Goal: Task Accomplishment & Management: Use online tool/utility

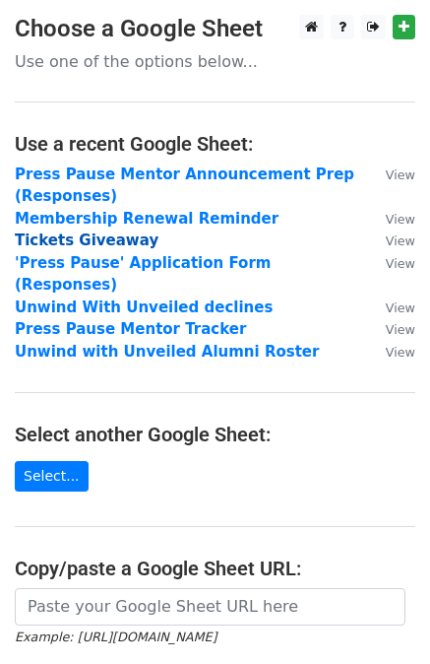
click at [71, 238] on strong "Tickets Giveaway" at bounding box center [87, 240] width 144 height 18
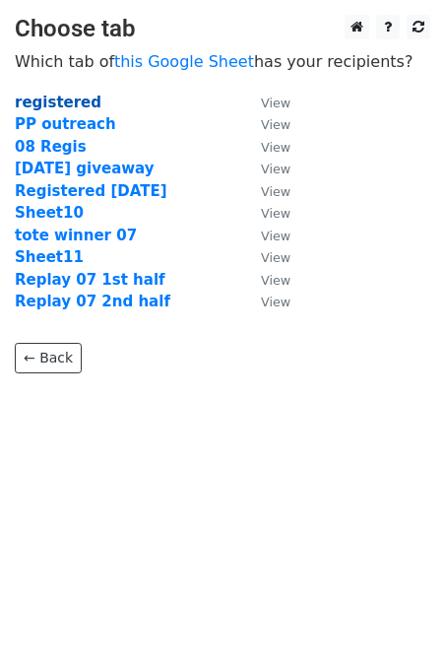
click at [46, 103] on strong "registered" at bounding box center [58, 103] width 87 height 18
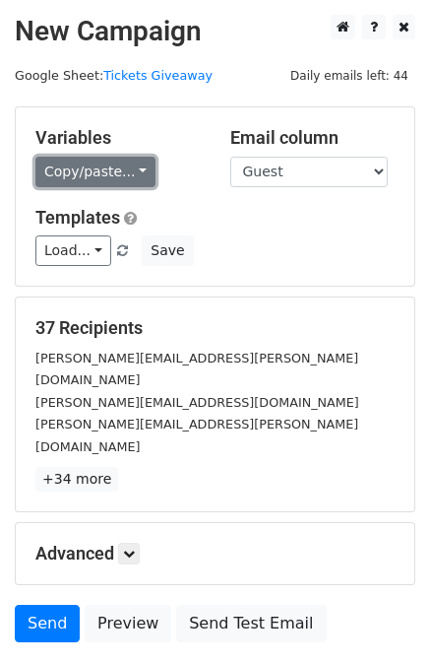
click at [73, 159] on link "Copy/paste..." at bounding box center [95, 172] width 120 height 31
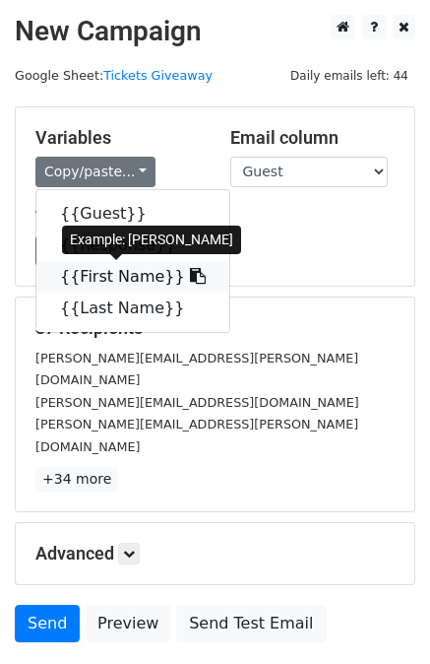
click at [90, 275] on link "{{First Name}}" at bounding box center [132, 277] width 193 height 32
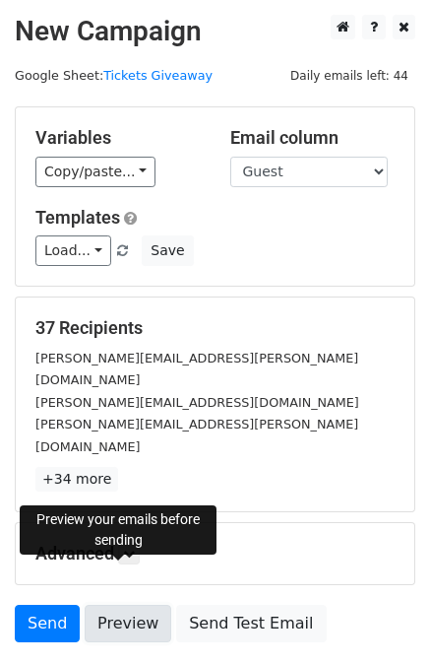
click at [127, 605] on link "Preview" at bounding box center [128, 623] width 87 height 37
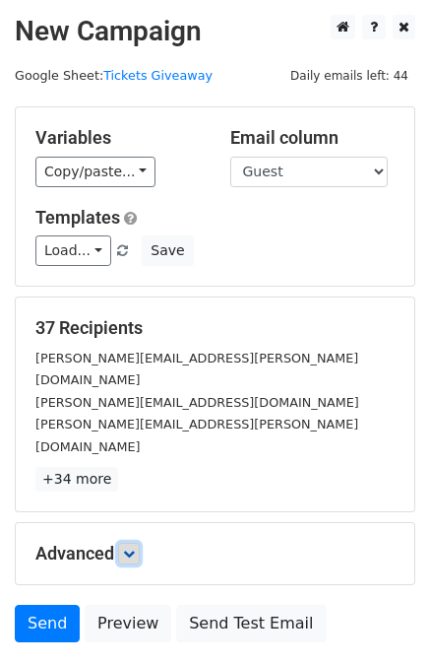
click at [131, 548] on icon at bounding box center [129, 554] width 12 height 12
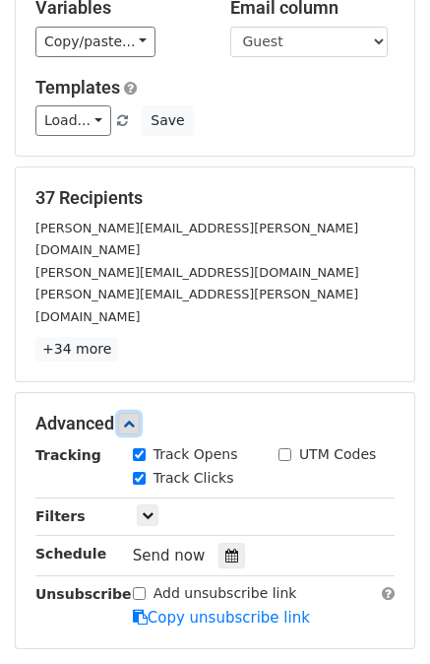
scroll to position [153, 0]
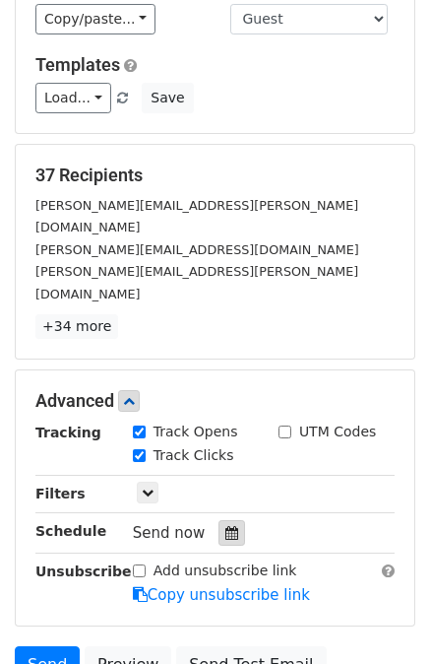
click at [228, 520] on div at bounding box center [232, 533] width 27 height 26
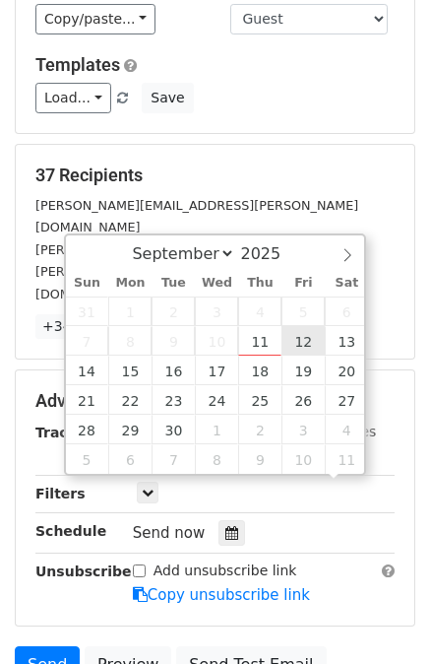
scroll to position [1, 0]
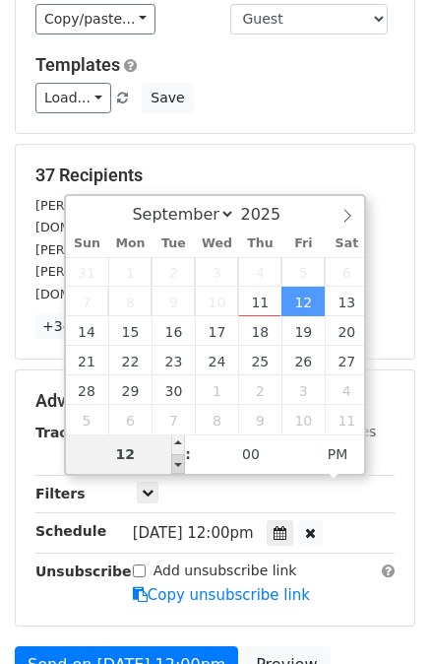
type input "2025-09-12 11:00"
type input "11"
click at [174, 468] on span at bounding box center [178, 464] width 14 height 20
type input "2025-09-12 10:00"
type input "10"
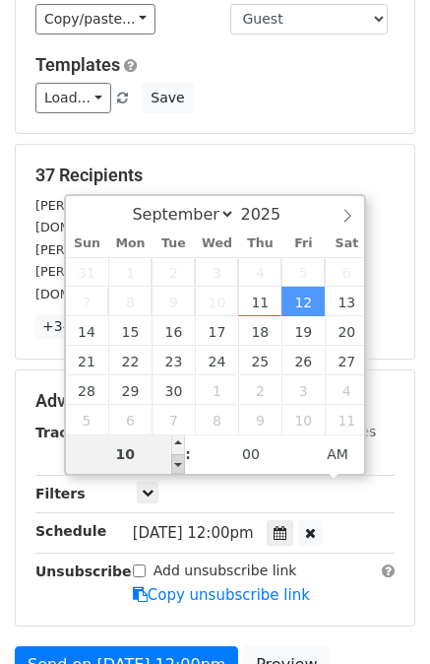
click at [174, 468] on span at bounding box center [178, 464] width 14 height 20
type input "2025-09-12 09:00"
type input "09"
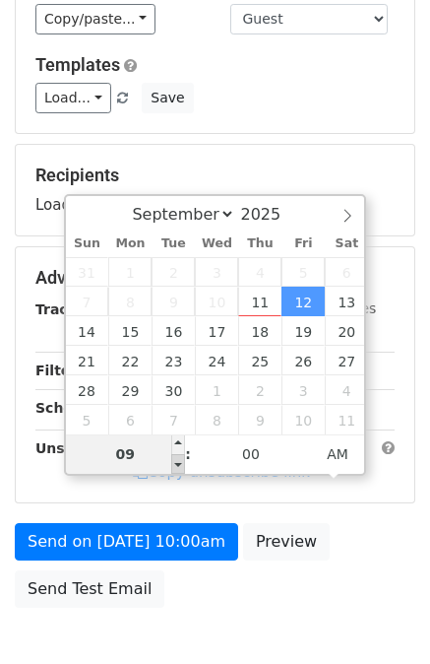
click at [174, 468] on span at bounding box center [178, 464] width 14 height 20
type input "2025-09-12 08:00"
type input "08"
click at [174, 468] on span at bounding box center [178, 464] width 14 height 20
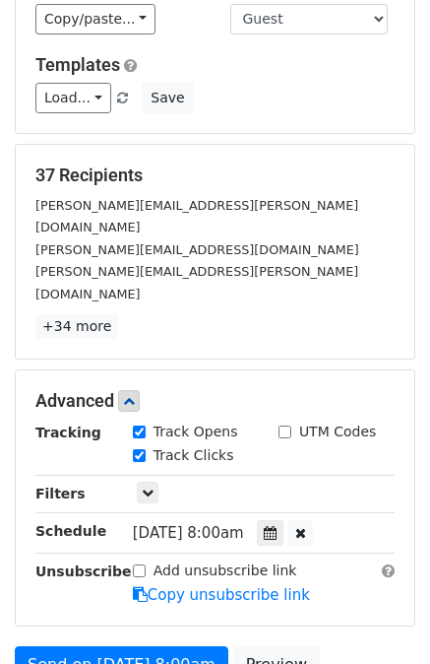
click at [14, 510] on main "New Campaign Daily emails left: 44 Google Sheet: Tickets Giveaway Variables Cop…" at bounding box center [215, 301] width 430 height 878
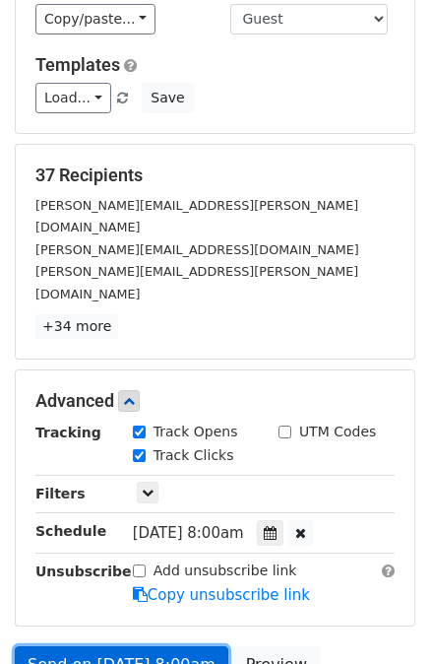
click at [110, 646] on link "Send on Sep 12 at 8:00am" at bounding box center [122, 664] width 214 height 37
